Goal: Communication & Community: Ask a question

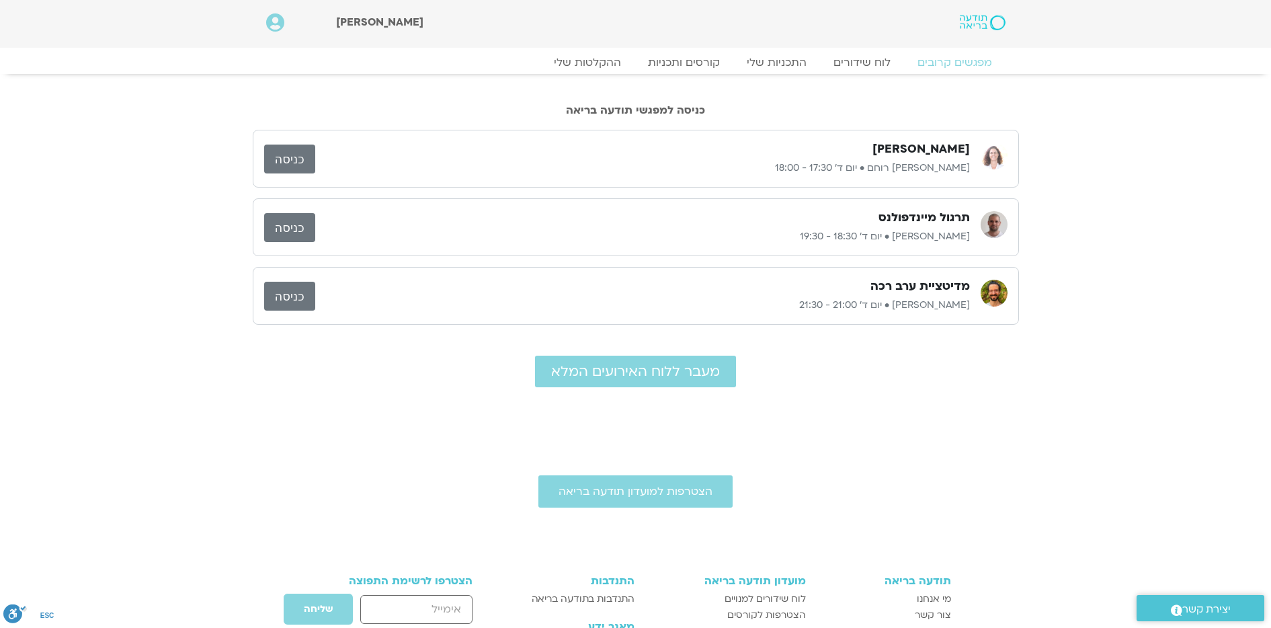
click at [282, 158] on link "כניסה" at bounding box center [289, 159] width 51 height 29
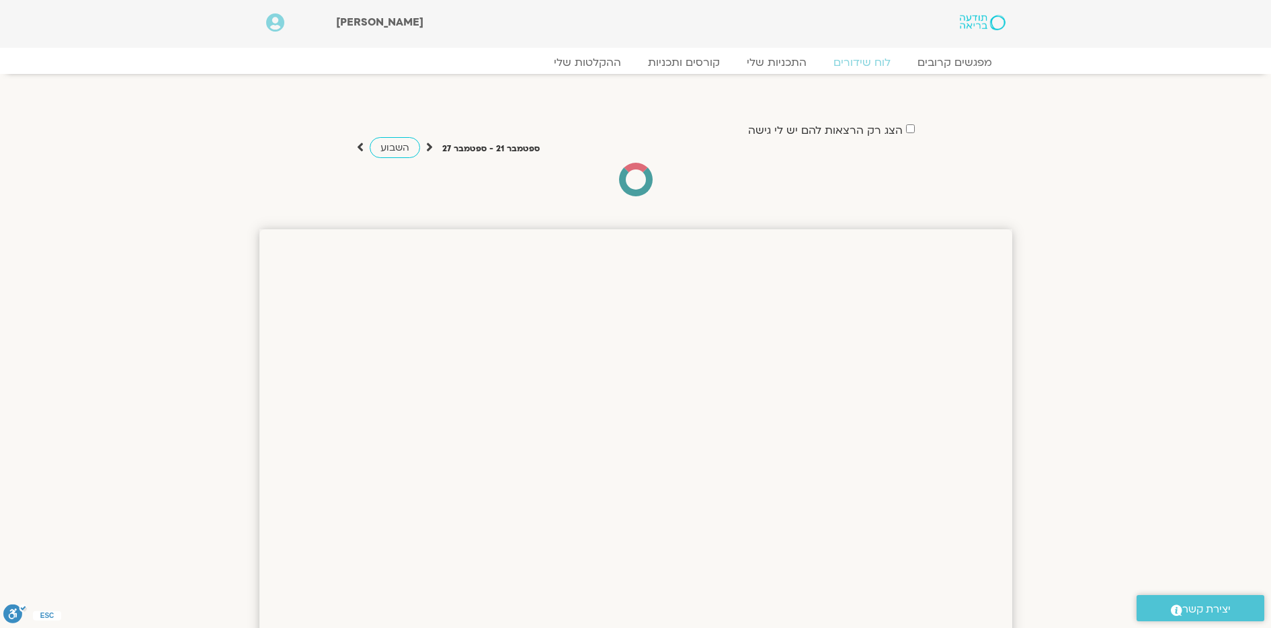
click at [276, 24] on icon at bounding box center [275, 22] width 18 height 19
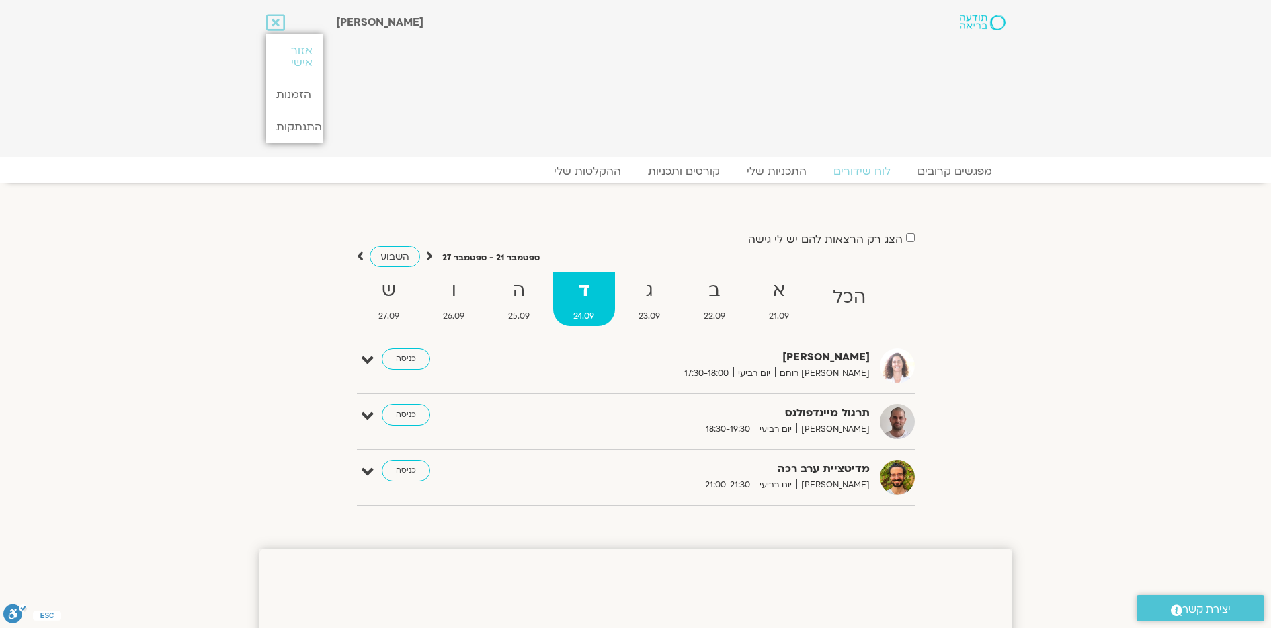
click at [502, 60] on div "[PERSON_NAME]" at bounding box center [597, 78] width 537 height 143
click at [1065, 368] on section "הצג רק הרצאות להם יש לי גישה ספטמבר 21 - ספטמבר 27 השבוע להציג אירועים שפתוחים …" at bounding box center [635, 359] width 1271 height 326
click at [976, 24] on img at bounding box center [982, 22] width 45 height 15
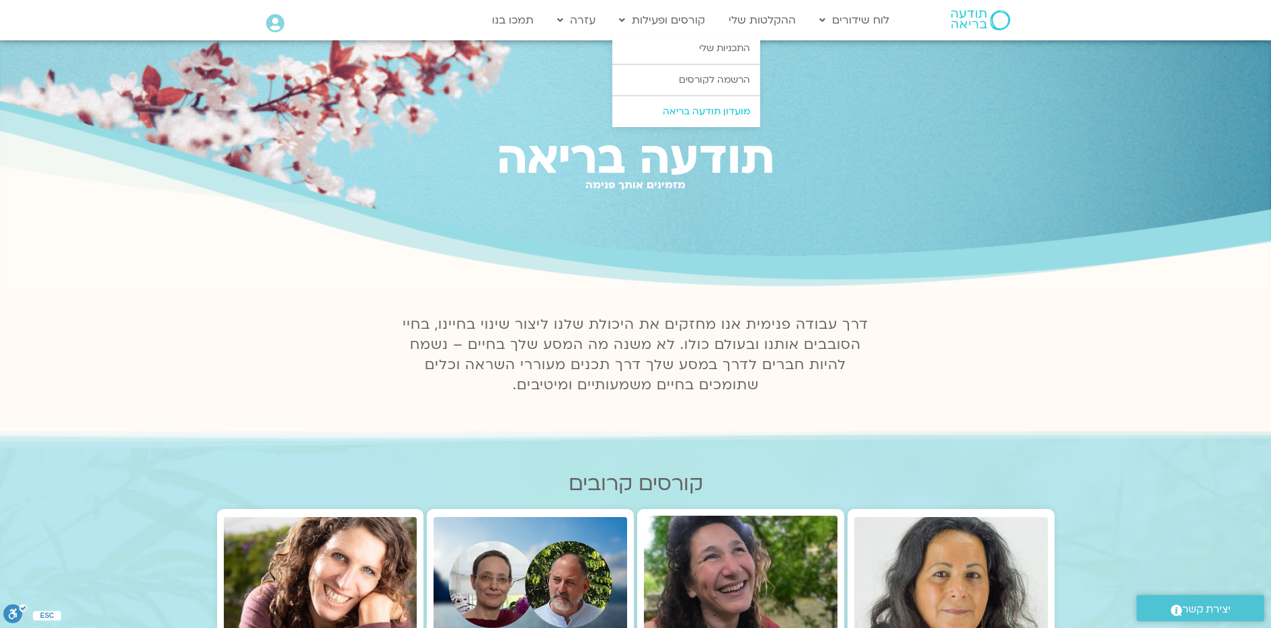
click at [692, 115] on link "מועדון תודעה בריאה" at bounding box center [686, 111] width 148 height 31
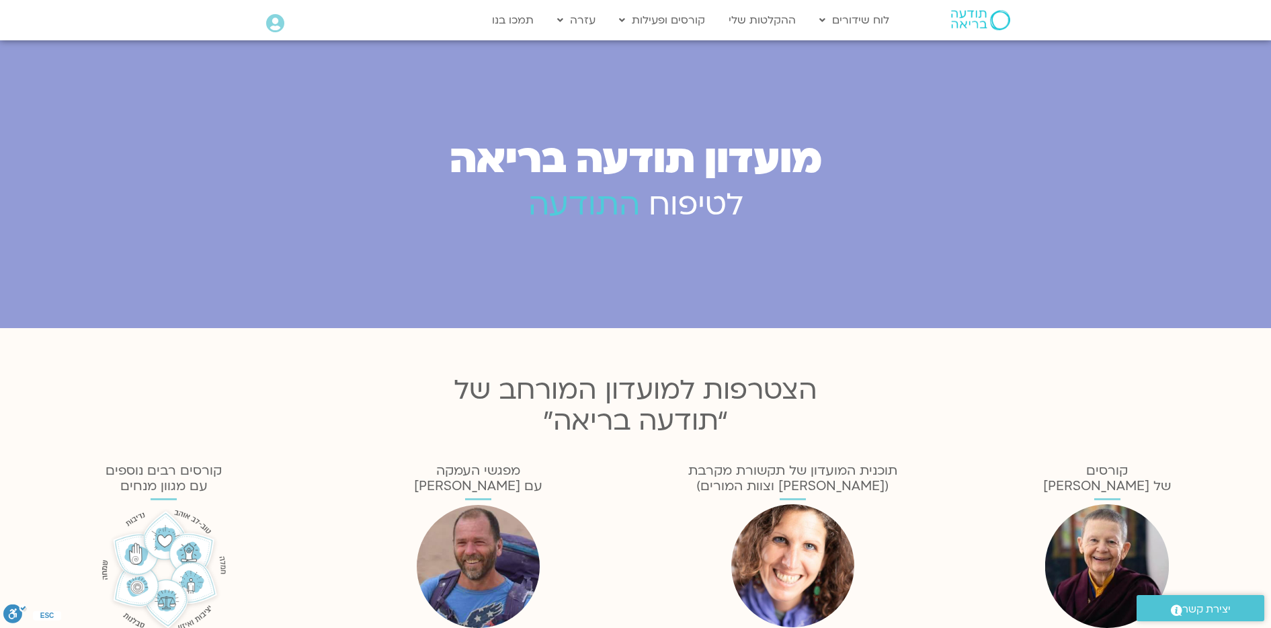
click at [275, 24] on icon at bounding box center [275, 23] width 18 height 19
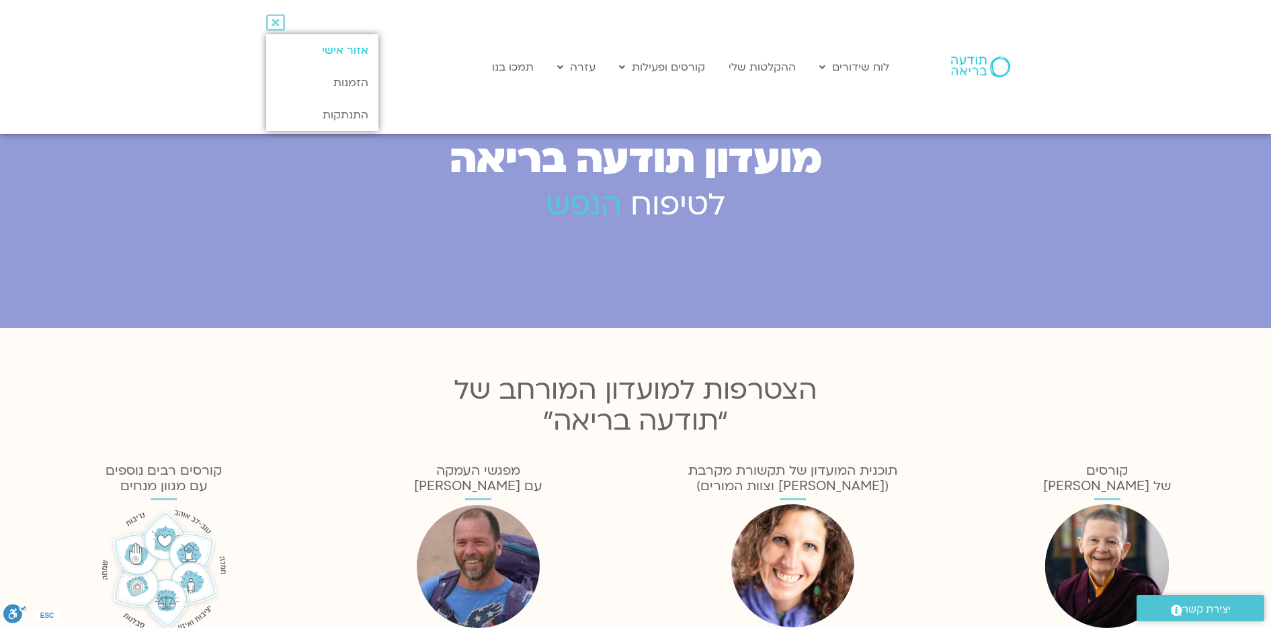
click at [319, 44] on link "אזור אישי" at bounding box center [322, 50] width 112 height 32
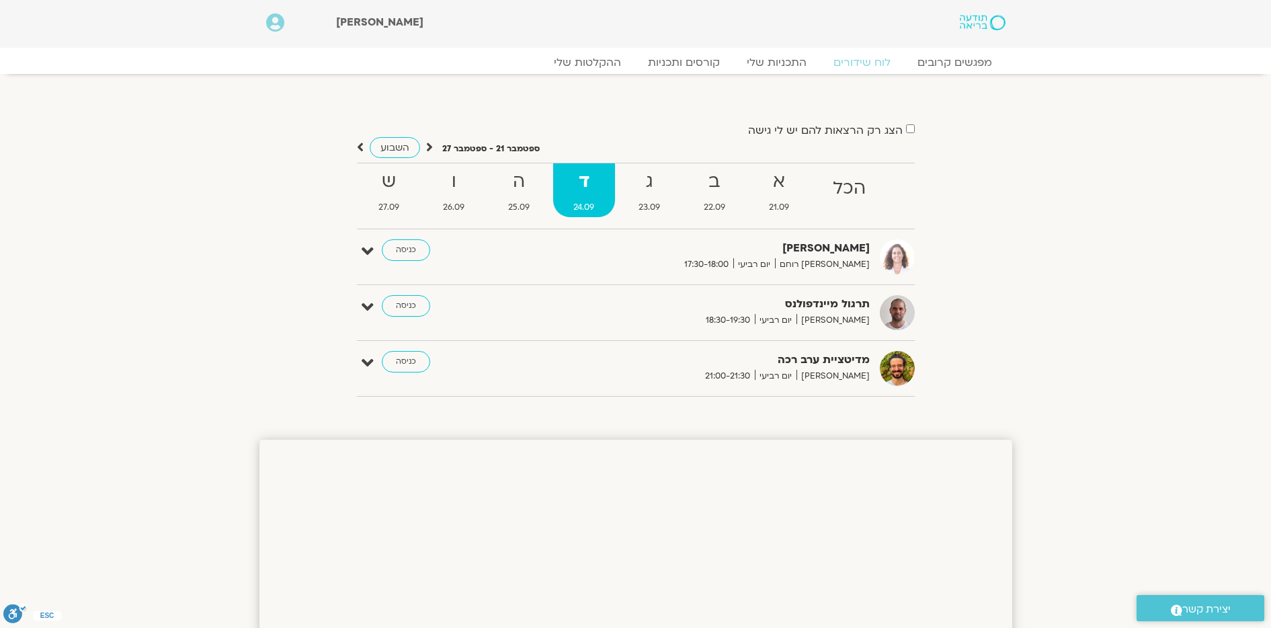
click at [975, 22] on img at bounding box center [982, 22] width 45 height 15
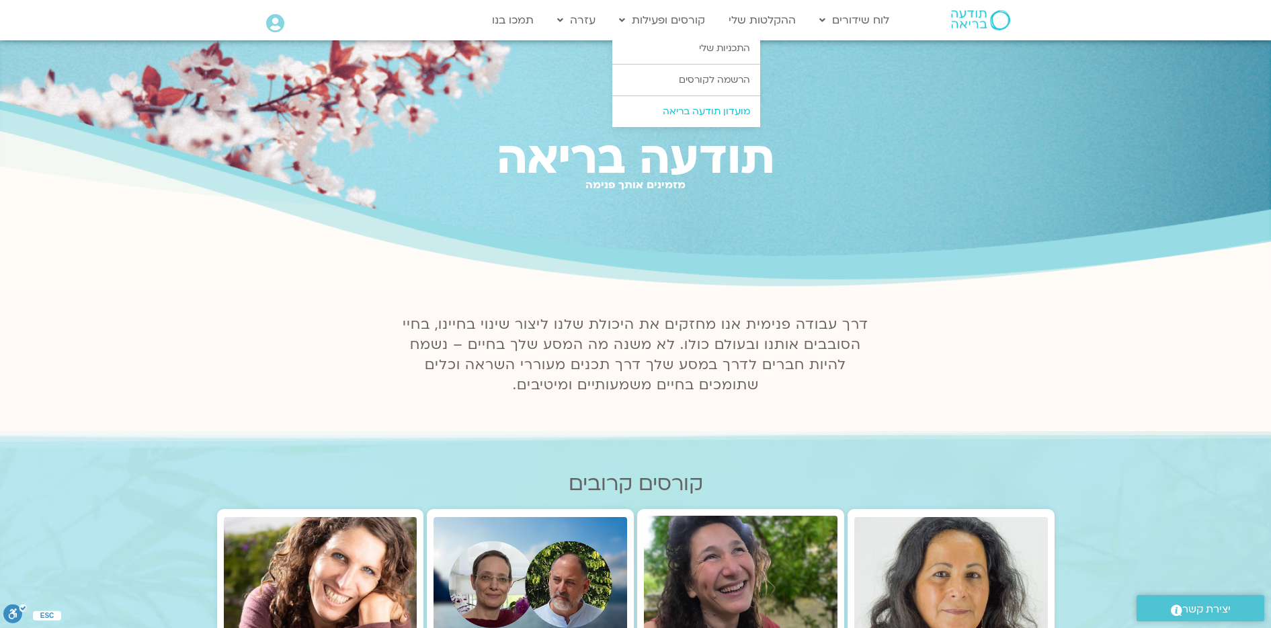
click at [703, 110] on link "מועדון תודעה בריאה" at bounding box center [686, 111] width 148 height 31
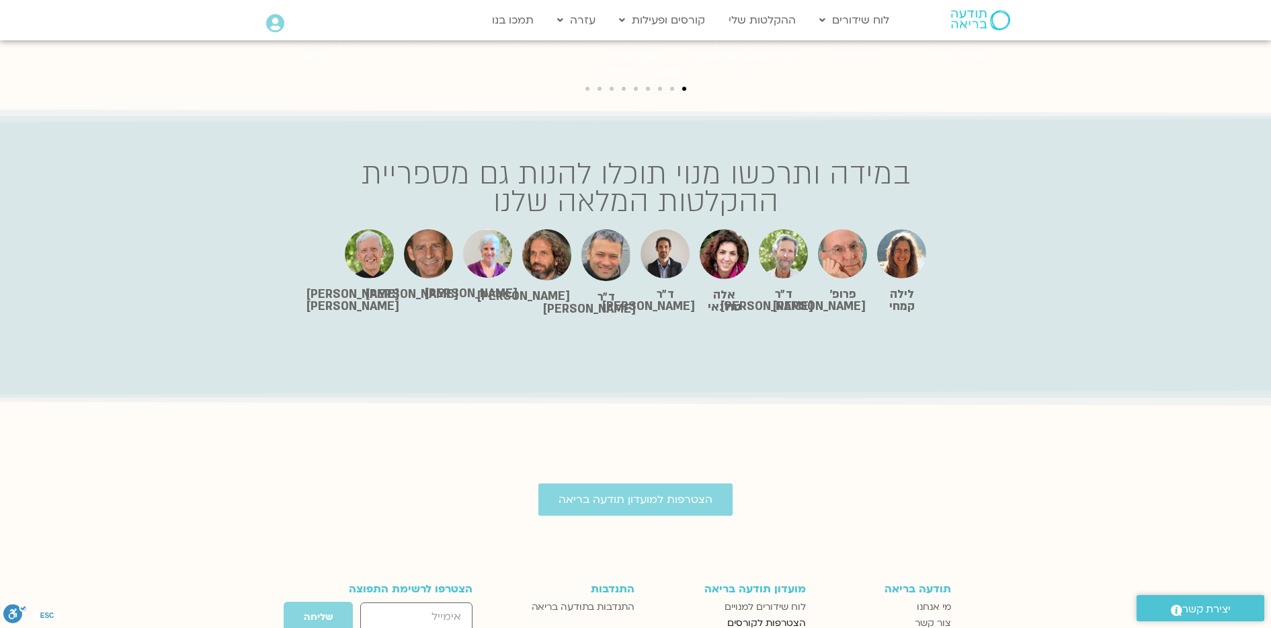
scroll to position [2840, 0]
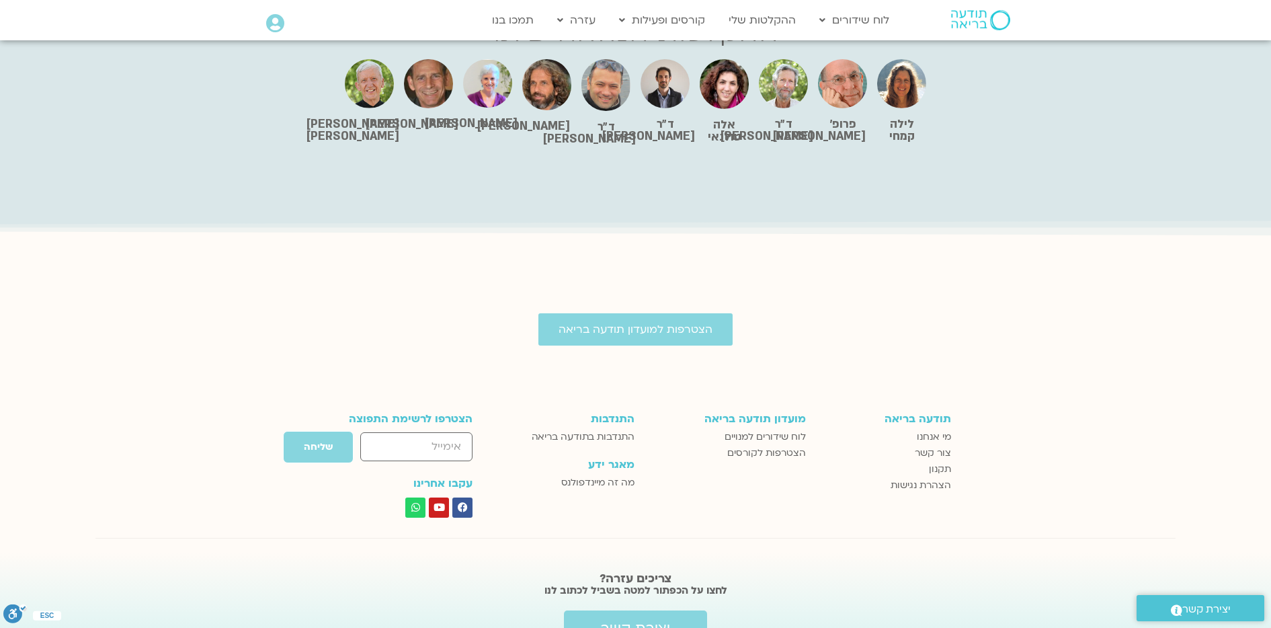
click at [272, 21] on icon at bounding box center [275, 23] width 18 height 19
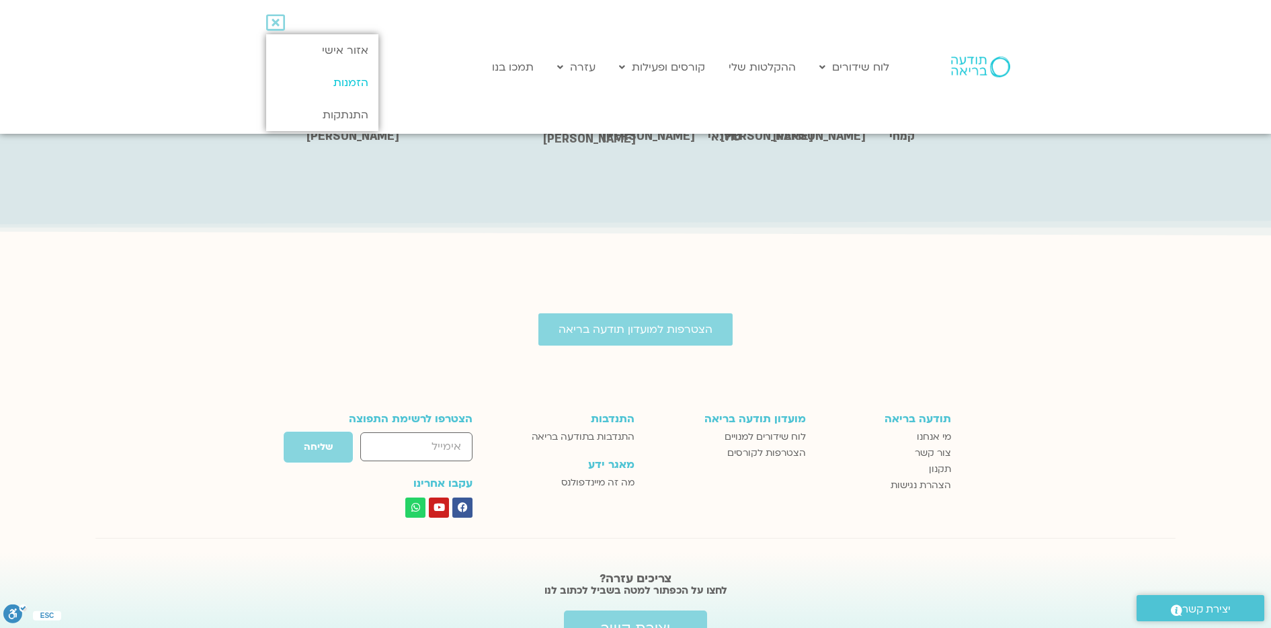
click at [351, 85] on link "הזמנות" at bounding box center [322, 83] width 112 height 32
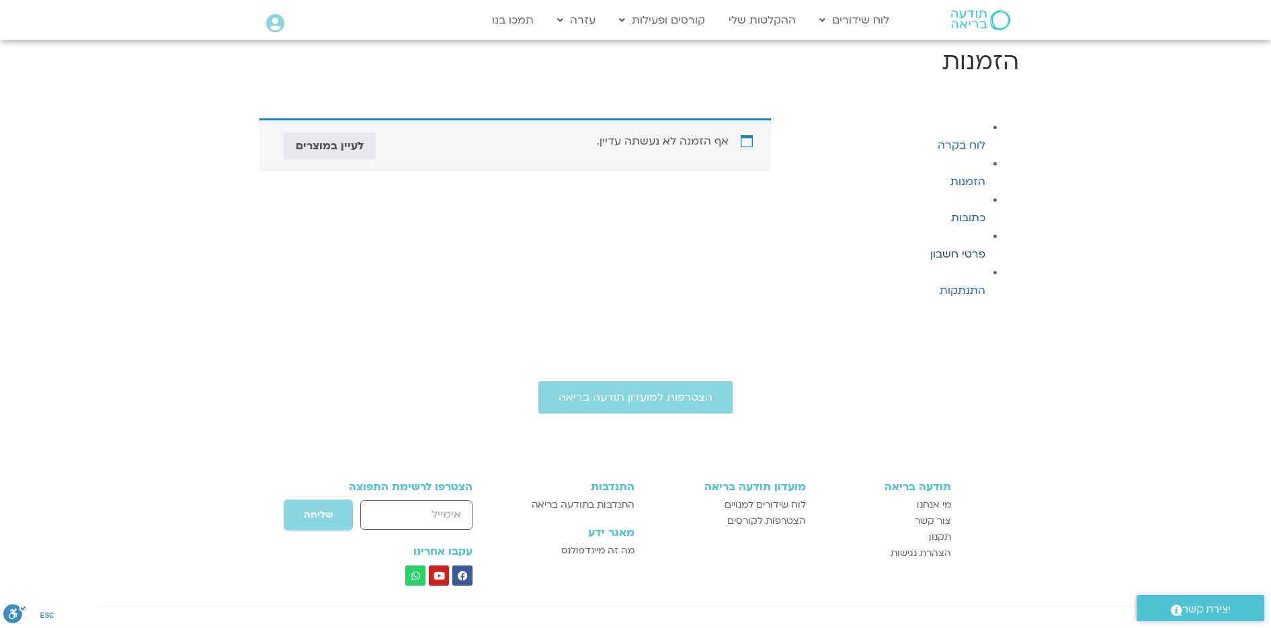
click at [954, 250] on link "פרטי חשבון" at bounding box center [957, 254] width 55 height 15
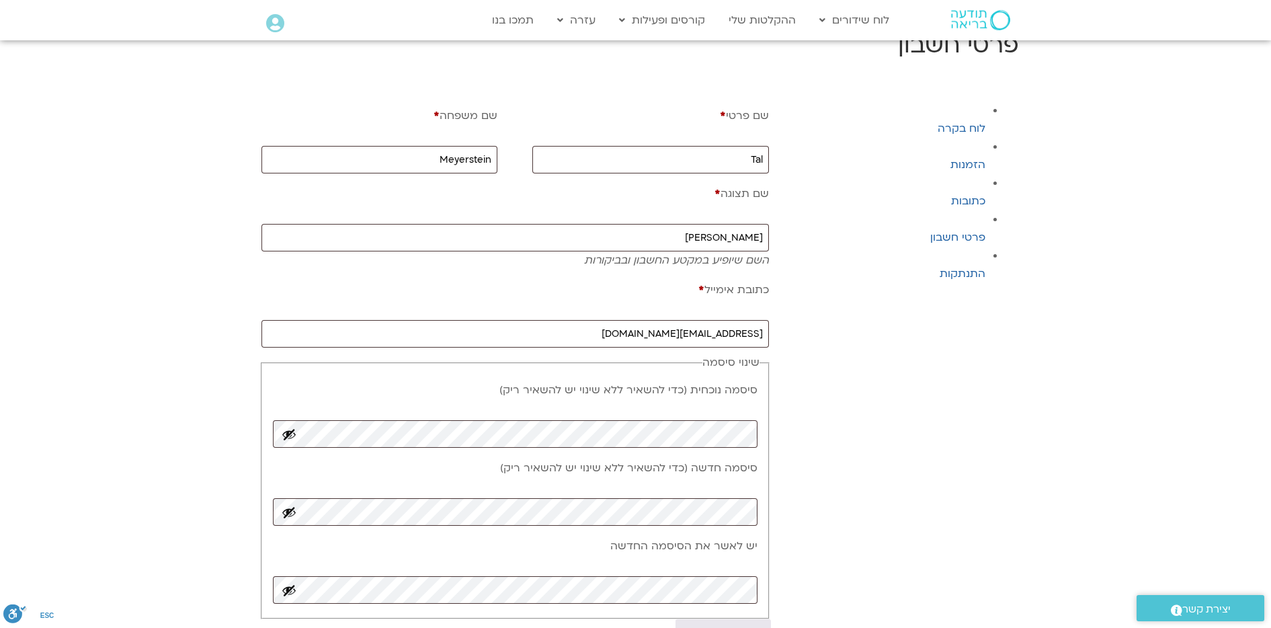
scroll to position [2, 0]
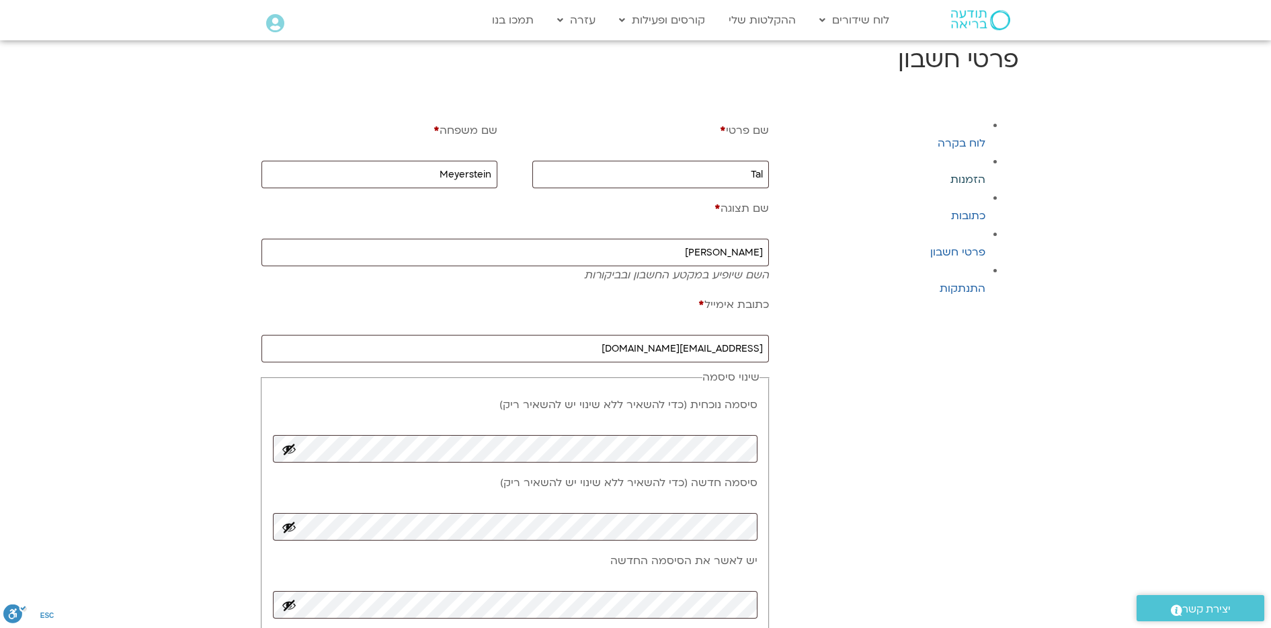
click at [971, 180] on link "הזמנות" at bounding box center [967, 179] width 35 height 15
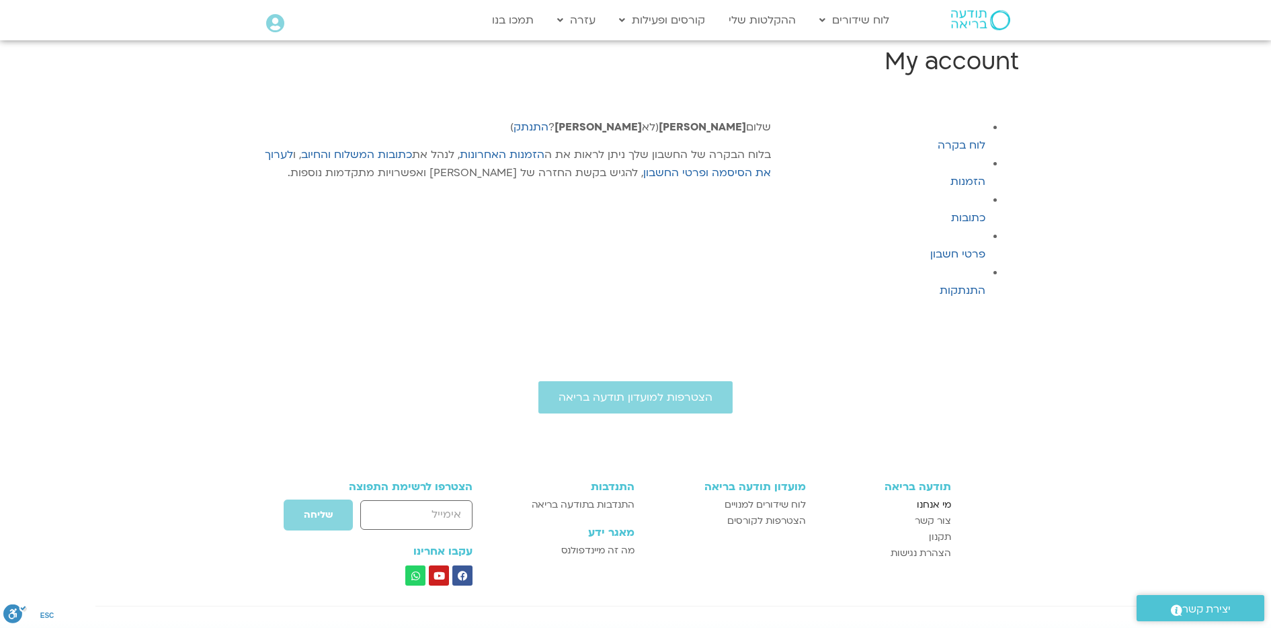
click at [937, 502] on span "מי אנחנו" at bounding box center [934, 505] width 34 height 16
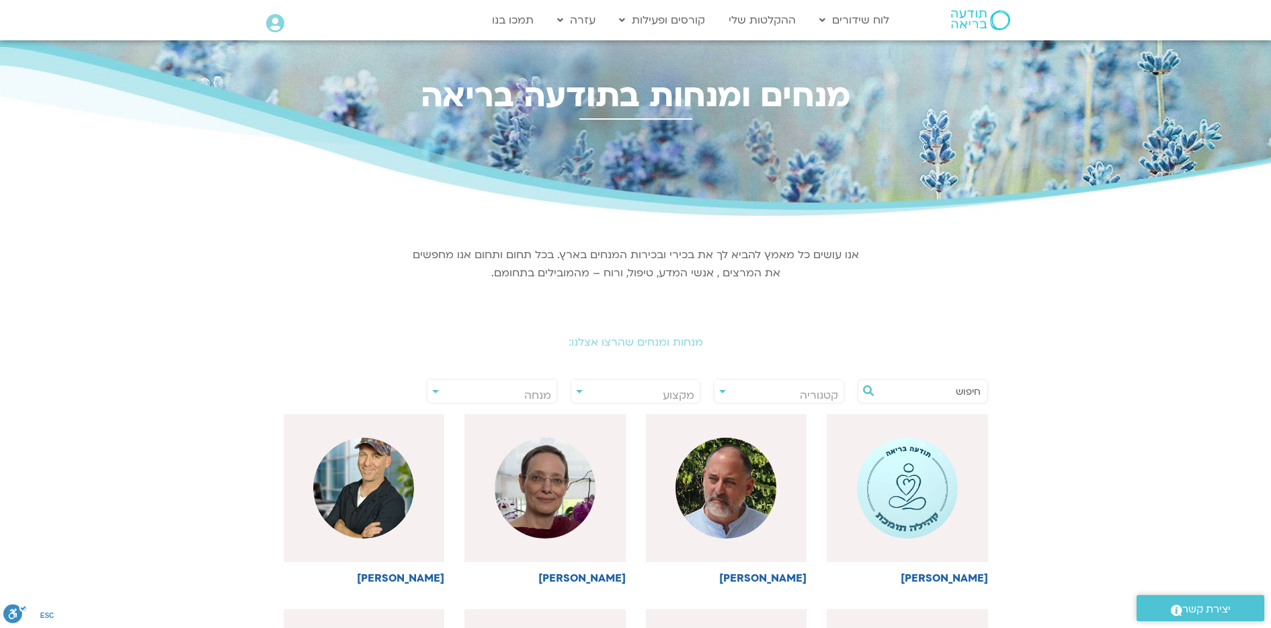
click at [966, 19] on img at bounding box center [980, 20] width 59 height 20
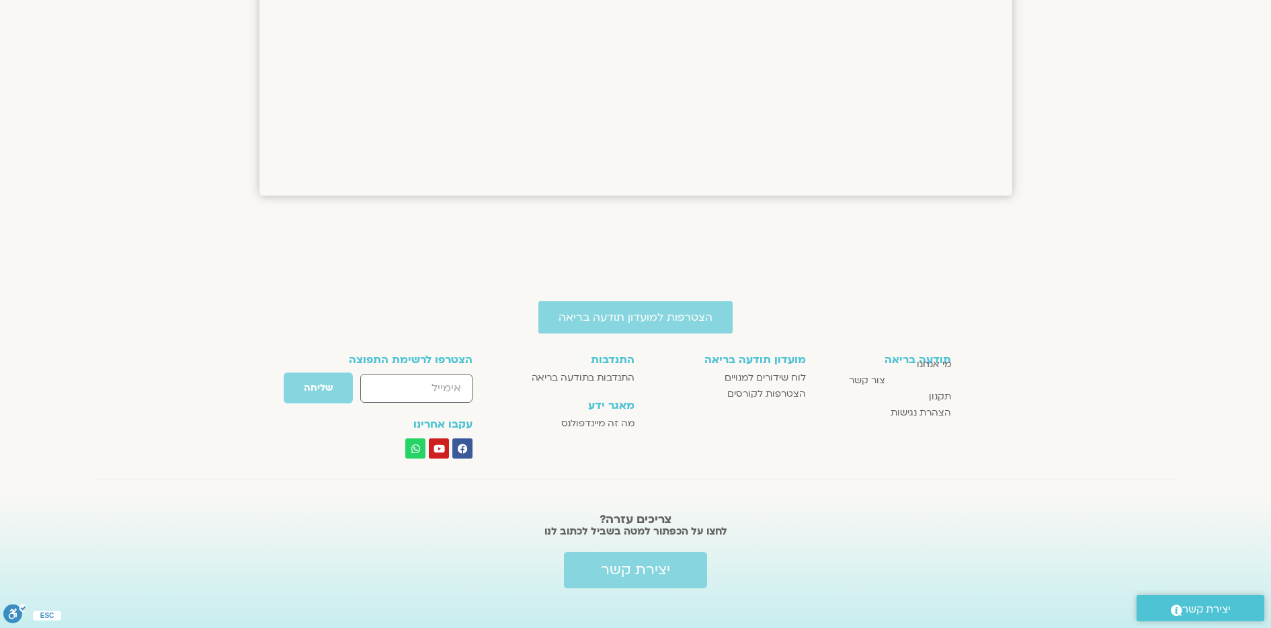
scroll to position [1276, 0]
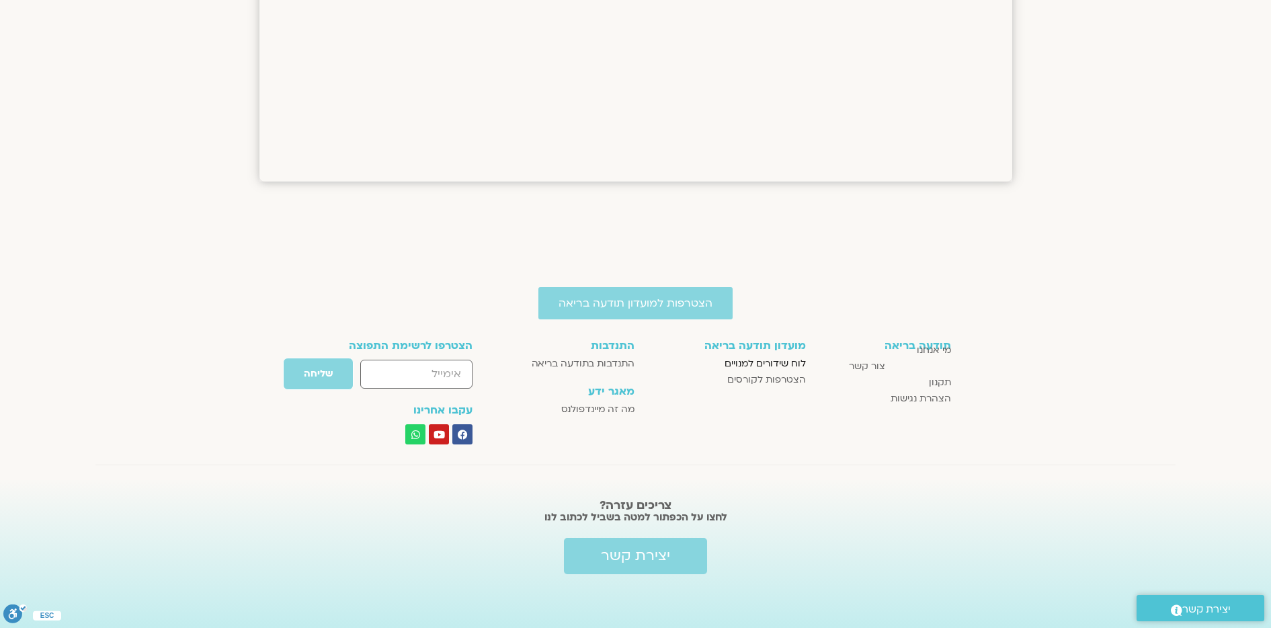
click at [781, 360] on span "לוח שידורים למנויים" at bounding box center [765, 364] width 81 height 16
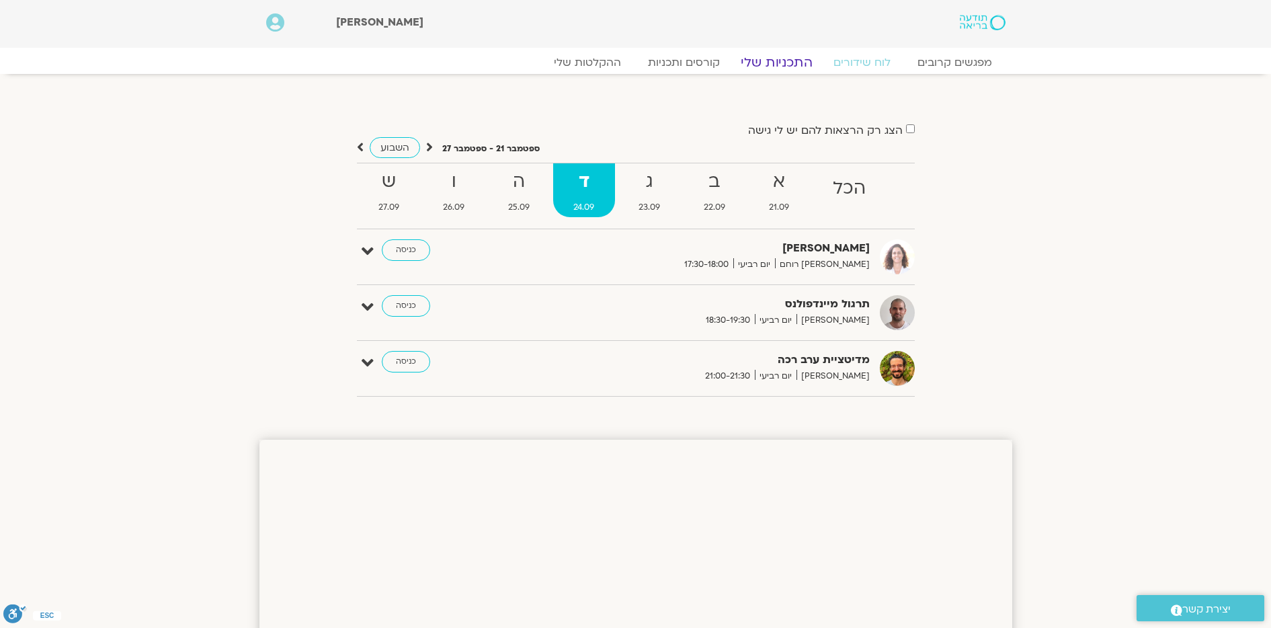
click at [770, 59] on link "התכניות שלי" at bounding box center [777, 62] width 104 height 16
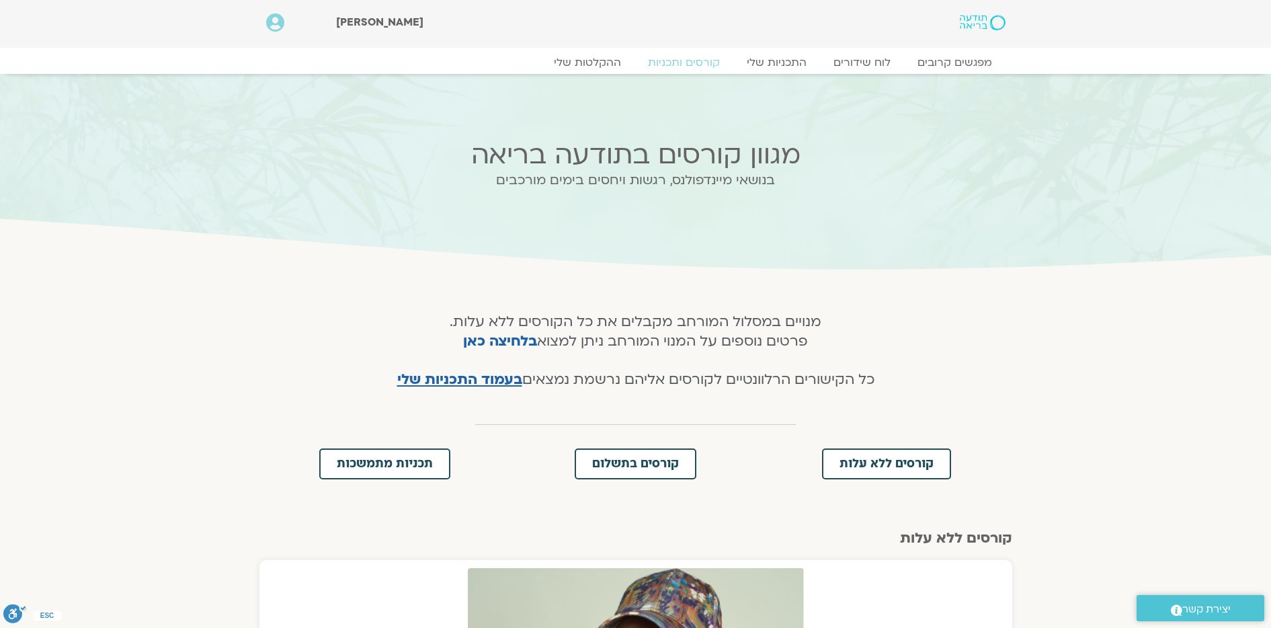
click at [979, 20] on img at bounding box center [982, 22] width 45 height 15
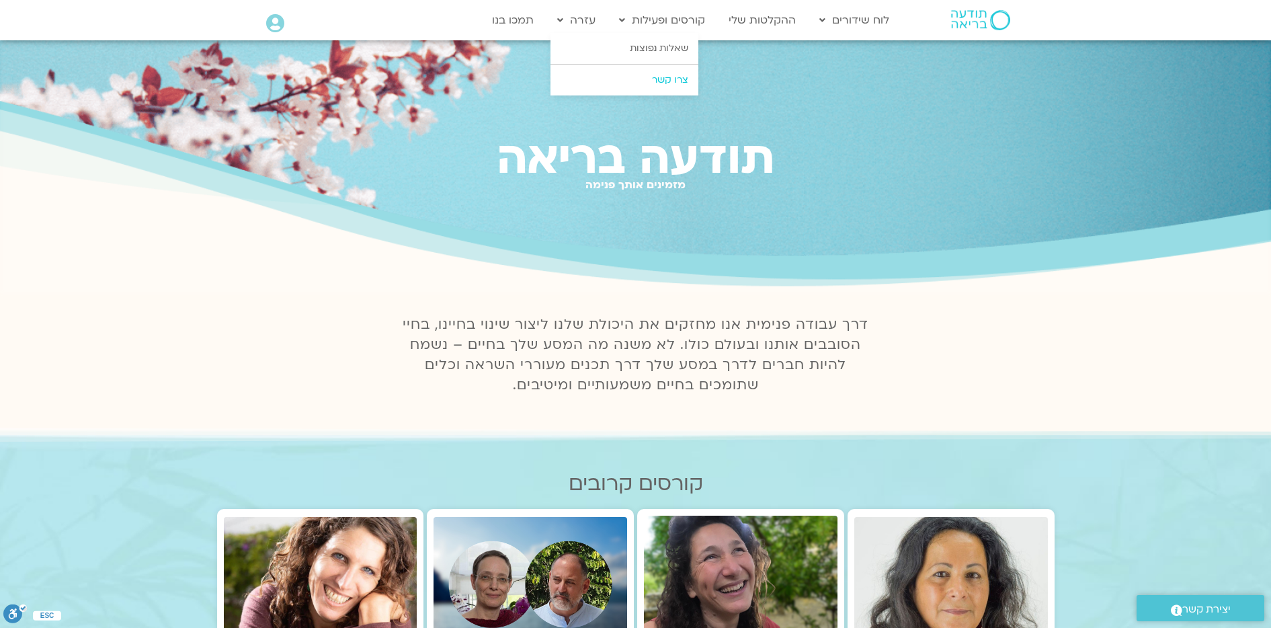
click at [669, 78] on link "צרו קשר" at bounding box center [624, 80] width 148 height 31
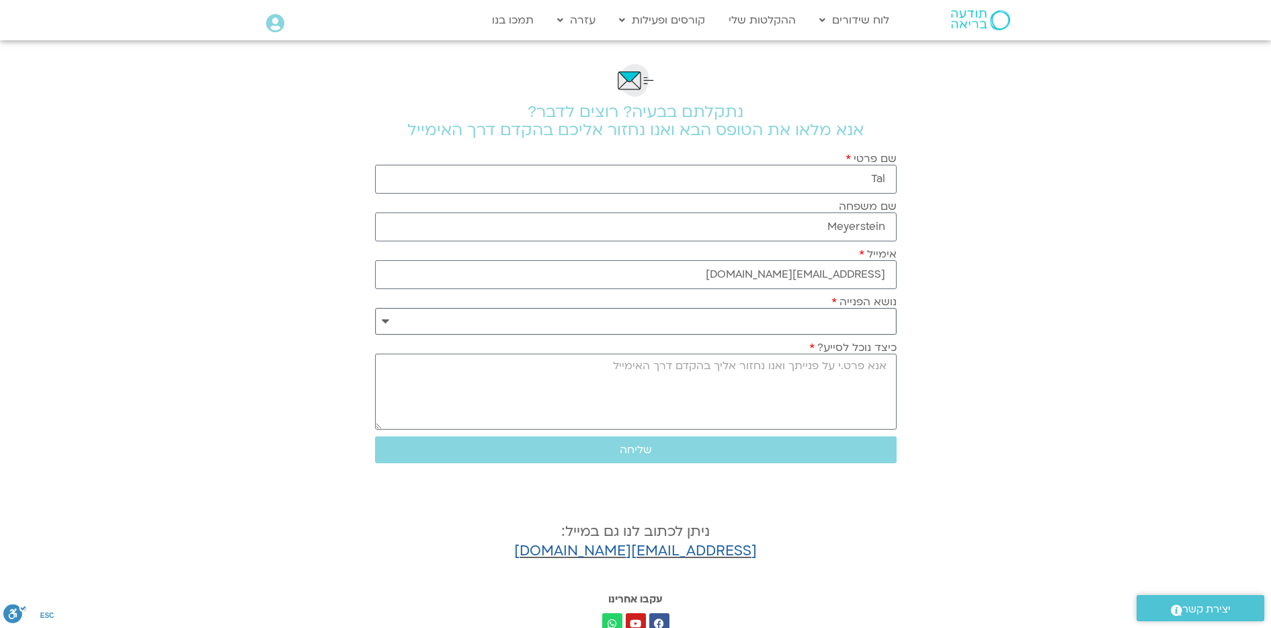
click at [853, 321] on select "**********" at bounding box center [636, 321] width 522 height 27
select select "**********"
click at [375, 308] on select "**********" at bounding box center [636, 321] width 522 height 27
click at [860, 381] on textarea "כיצד נוכל לסייע?" at bounding box center [636, 392] width 522 height 76
type textarea "שלום, הצטרפתי למועדון אולם לא קיבלתי מייל שמפרט עד מתי המועדון בתוקף והאם הוא מ…"
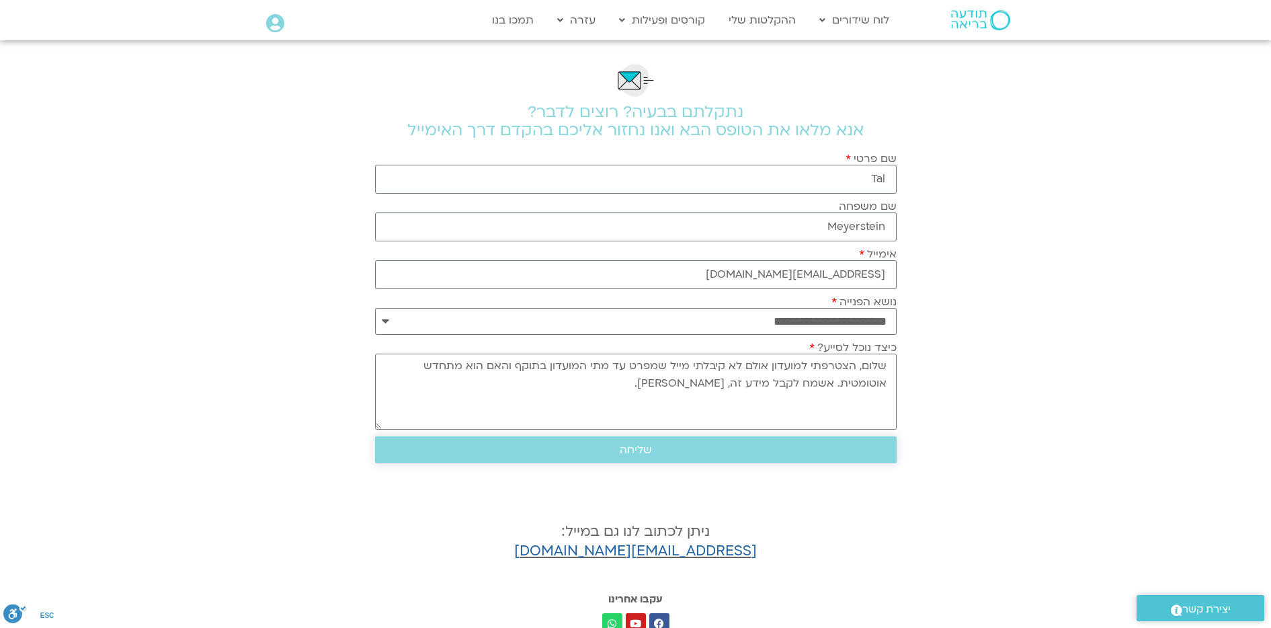
click at [644, 453] on span "שליחה" at bounding box center [636, 450] width 32 height 12
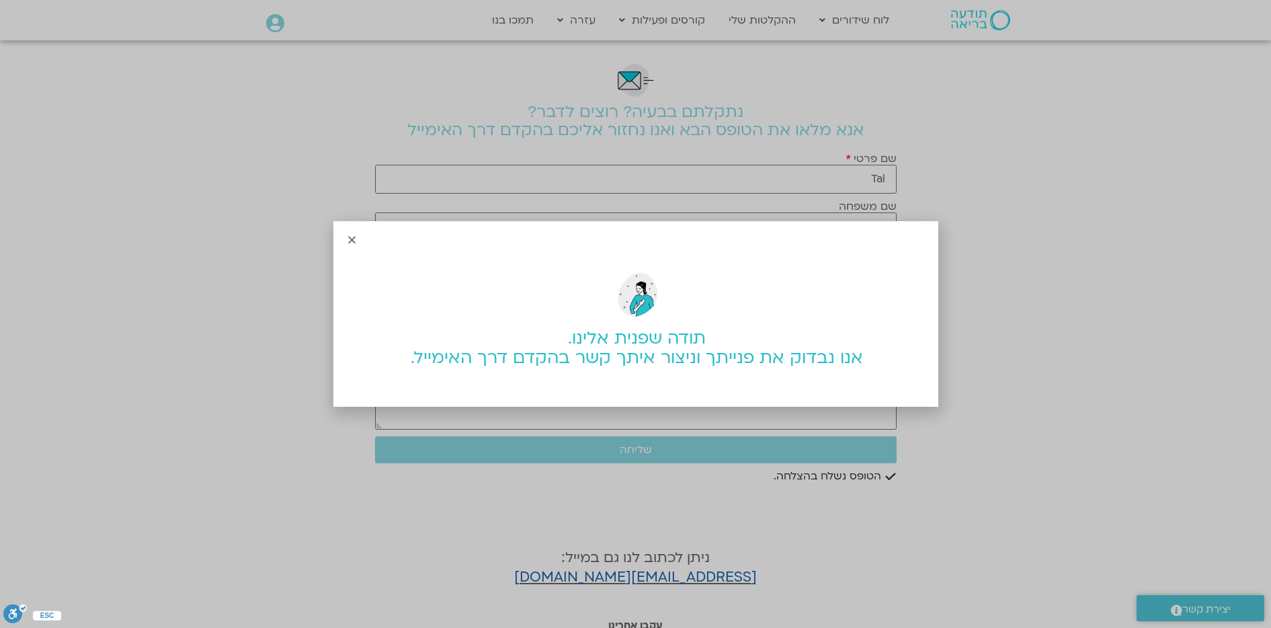
click at [351, 237] on icon "Close" at bounding box center [352, 240] width 10 height 10
